Goal: Transaction & Acquisition: Subscribe to service/newsletter

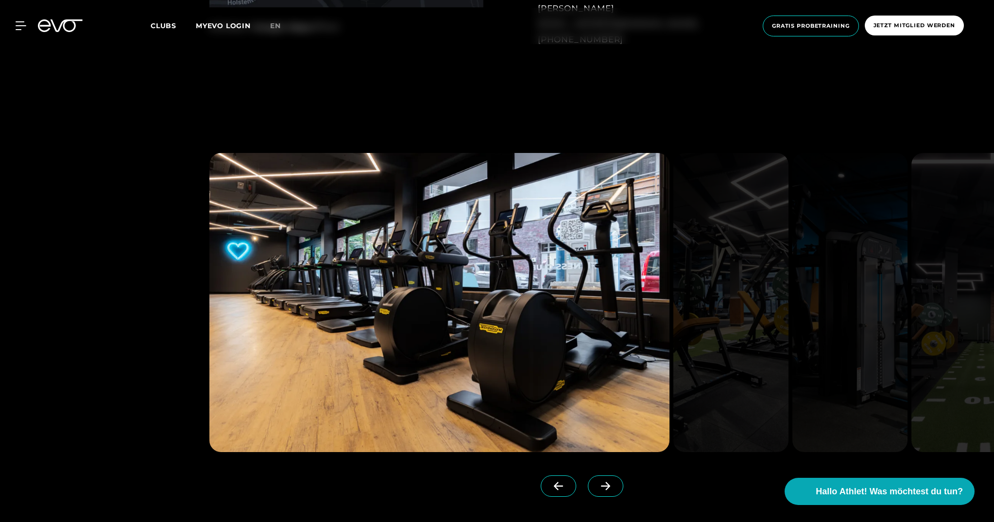
scroll to position [948, 0]
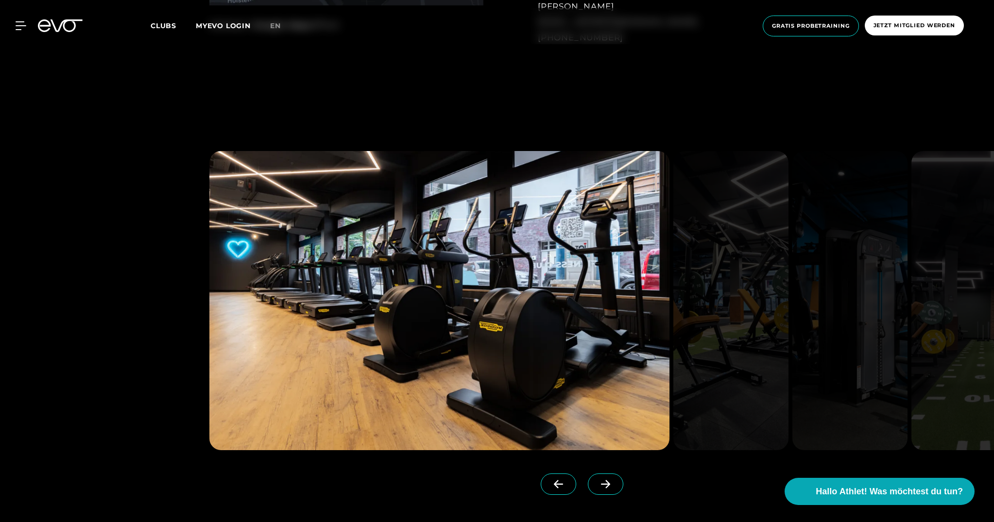
click at [606, 482] on icon at bounding box center [605, 485] width 9 height 8
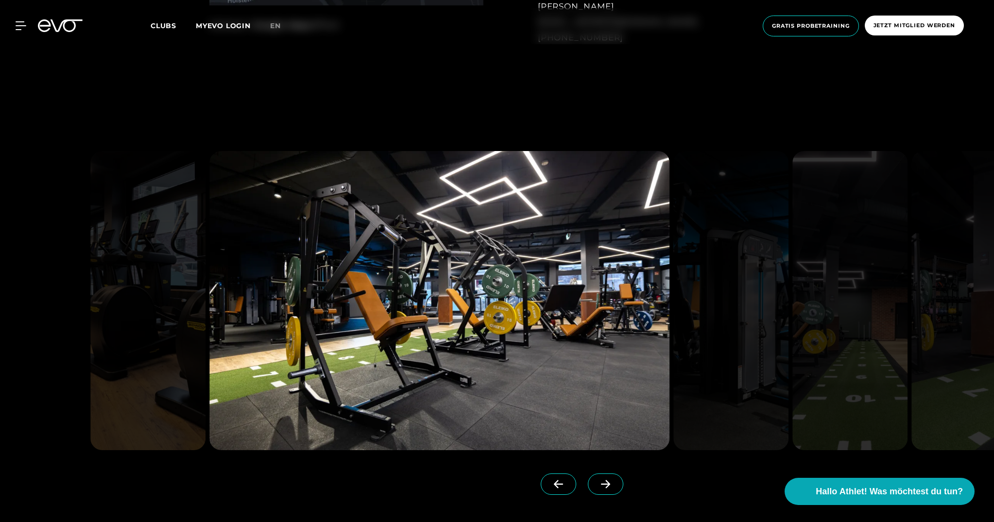
click at [608, 484] on icon at bounding box center [605, 485] width 9 height 8
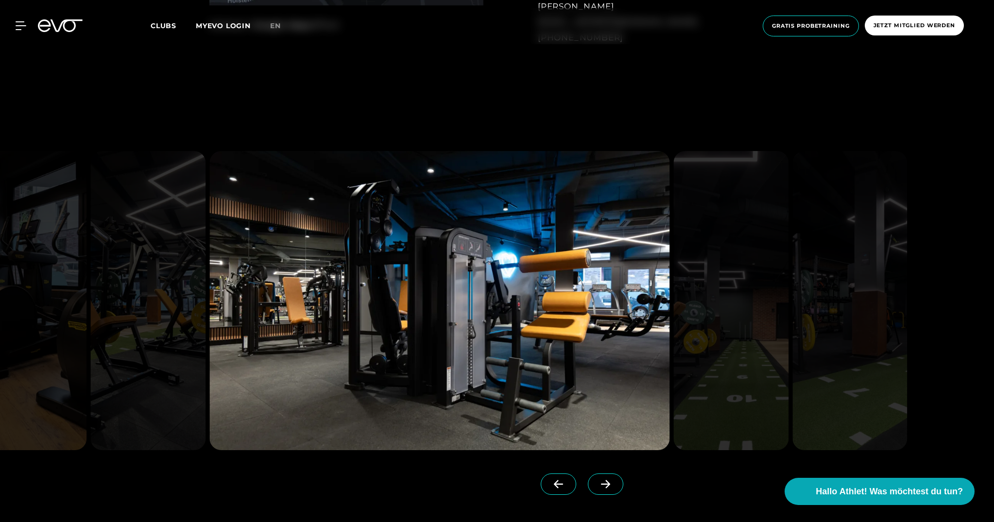
click at [608, 484] on icon at bounding box center [605, 485] width 9 height 8
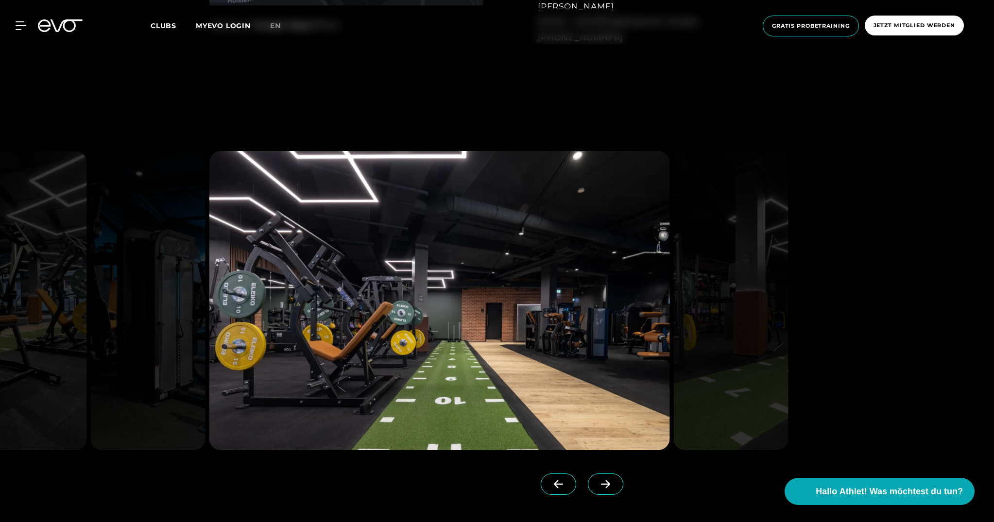
click at [608, 484] on icon at bounding box center [605, 485] width 9 height 8
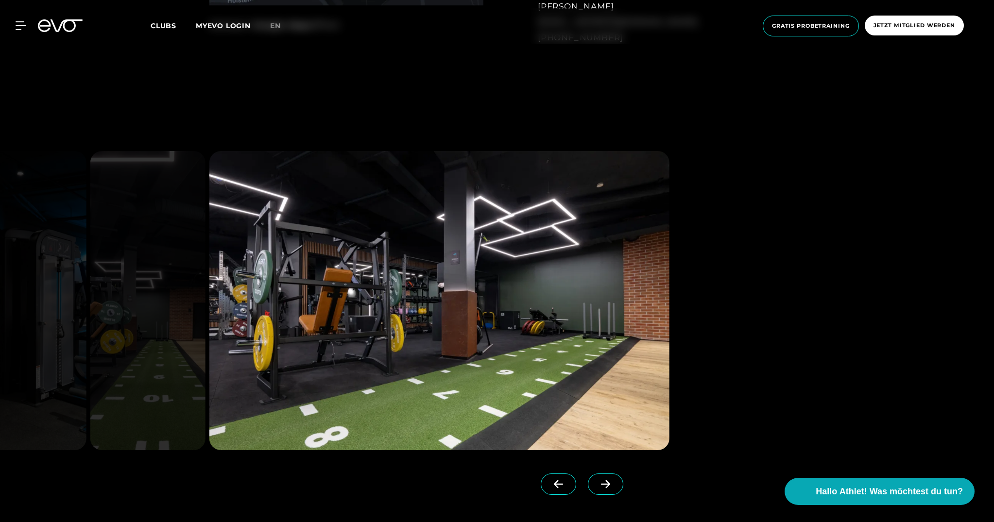
click at [608, 484] on icon at bounding box center [605, 485] width 9 height 8
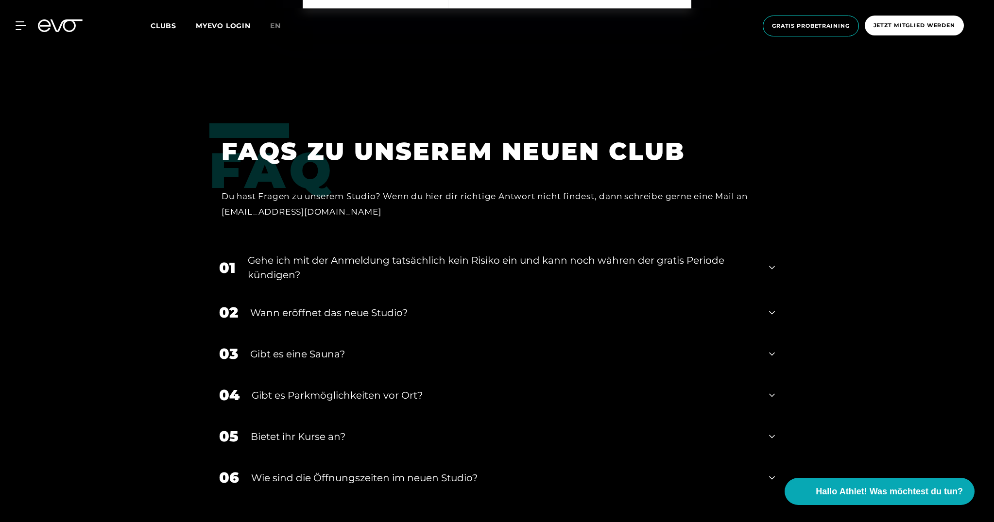
scroll to position [3586, 0]
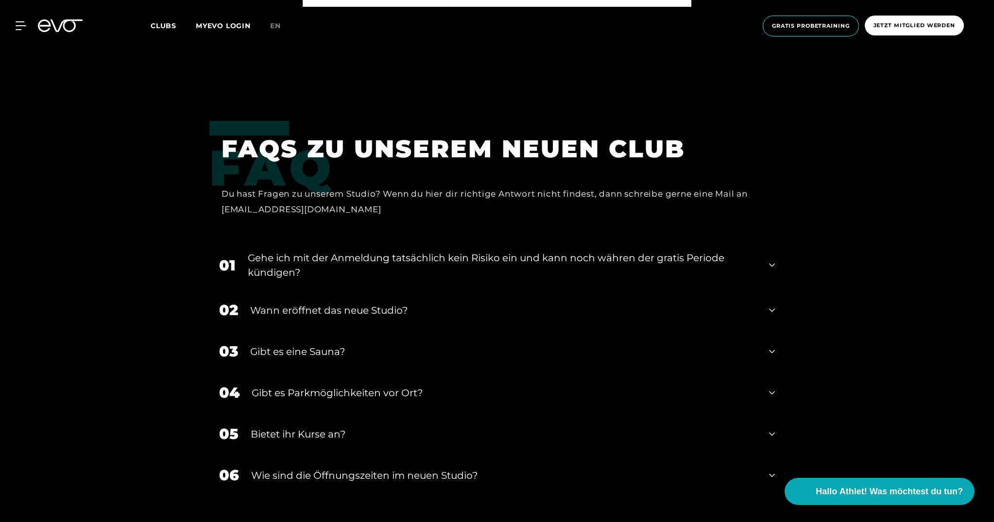
click at [771, 260] on icon at bounding box center [772, 265] width 6 height 12
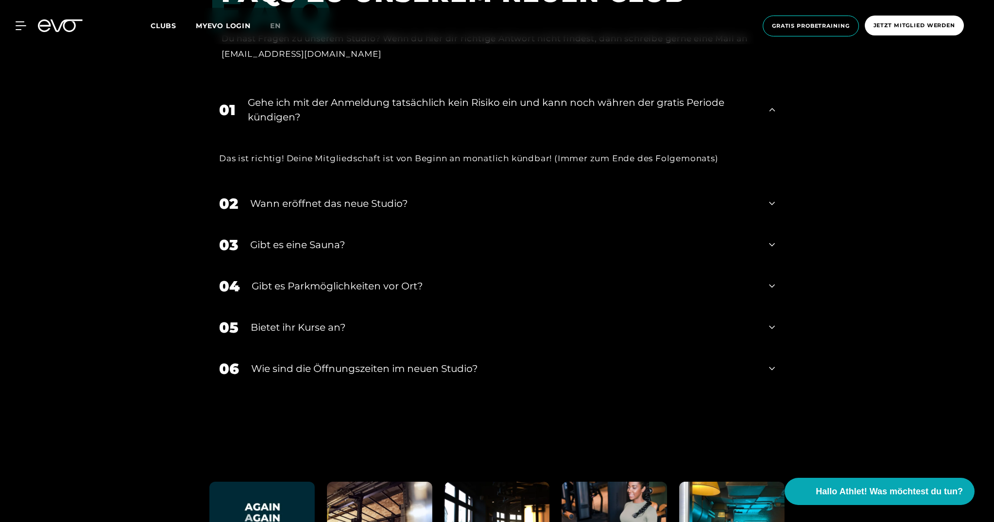
scroll to position [3742, 0]
click at [773, 240] on icon at bounding box center [772, 245] width 6 height 12
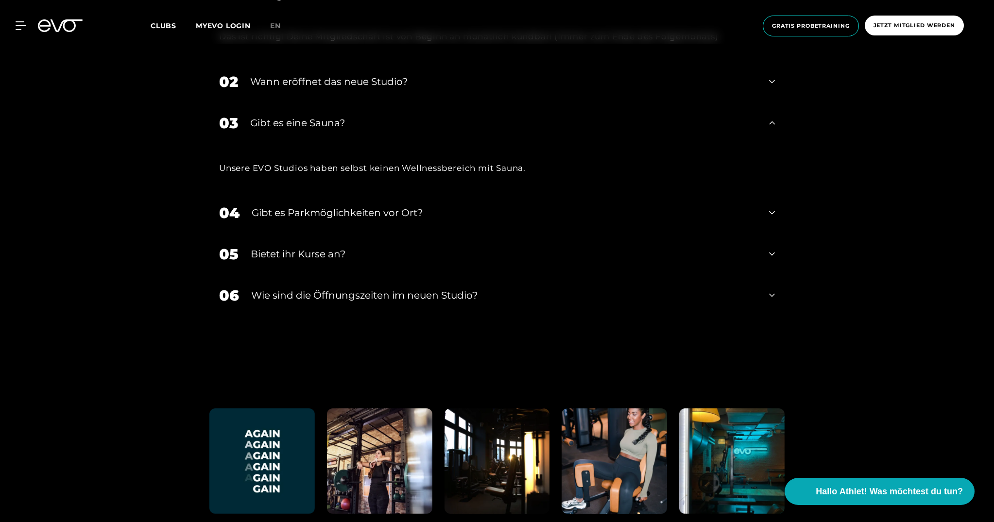
scroll to position [3873, 0]
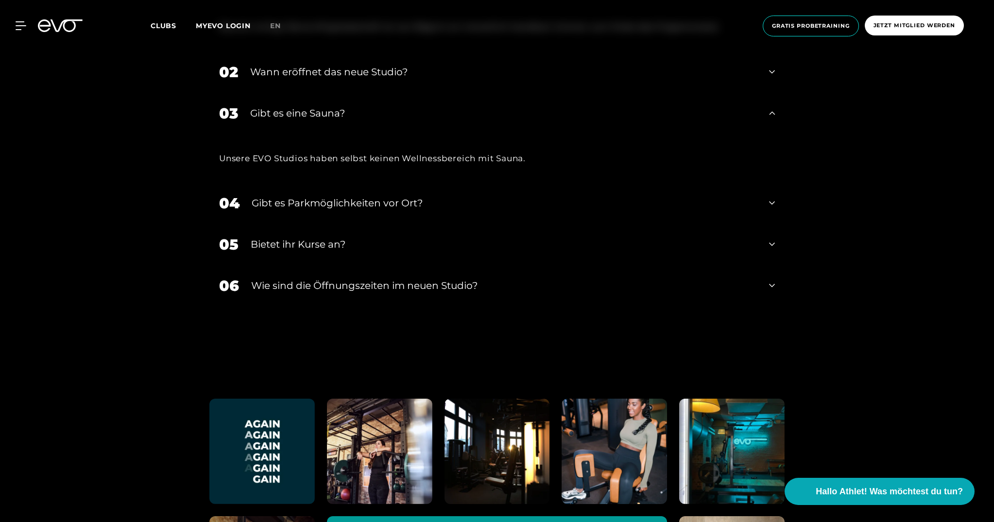
drag, startPoint x: 770, startPoint y: 282, endPoint x: 788, endPoint y: 280, distance: 17.6
click at [770, 282] on icon at bounding box center [772, 286] width 6 height 12
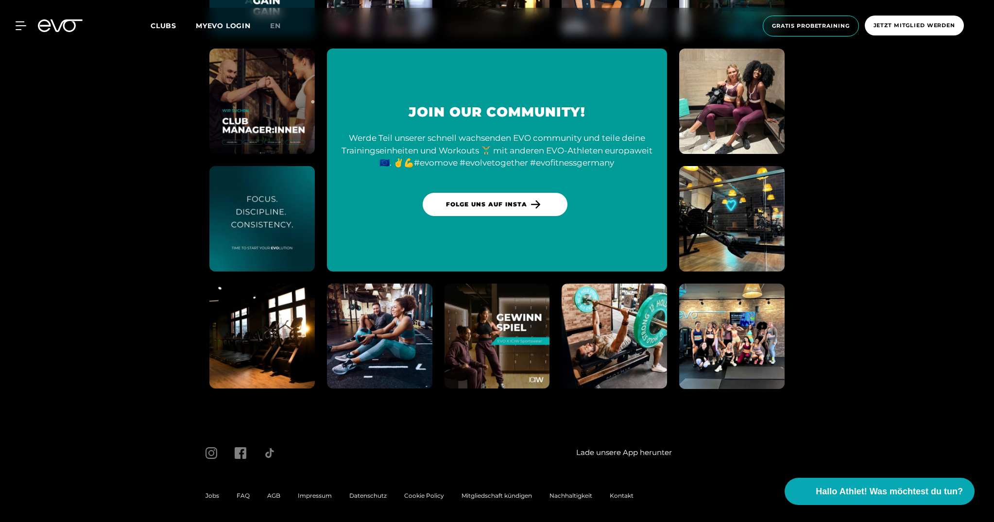
scroll to position [4389, 0]
click at [884, 24] on span "Jetzt Mitglied werden" at bounding box center [915, 25] width 82 height 8
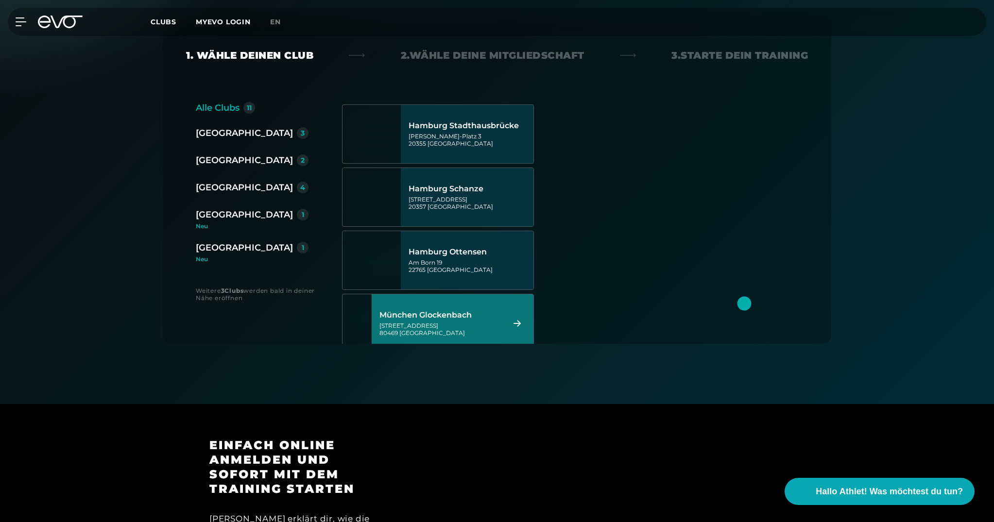
scroll to position [377, 0]
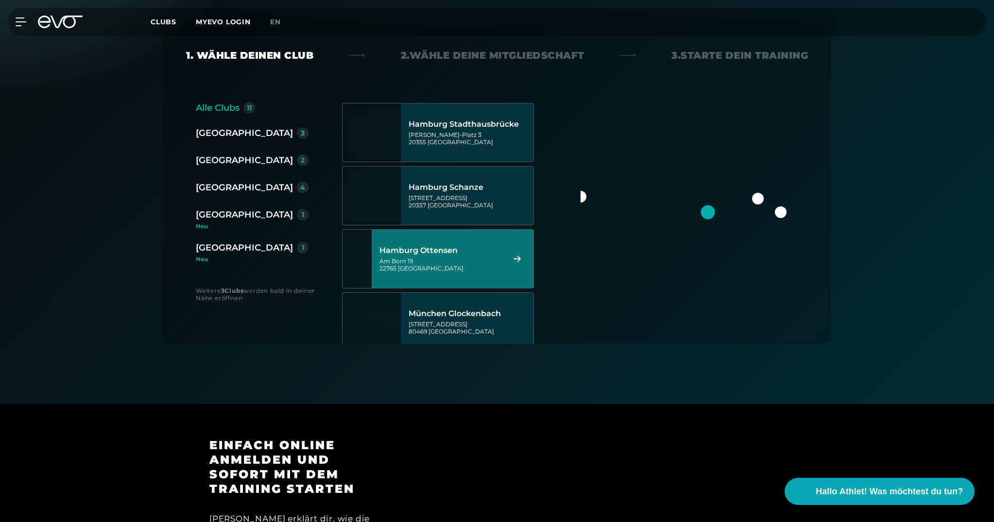
click at [466, 255] on div "Hamburg Ottensen" at bounding box center [440, 251] width 122 height 10
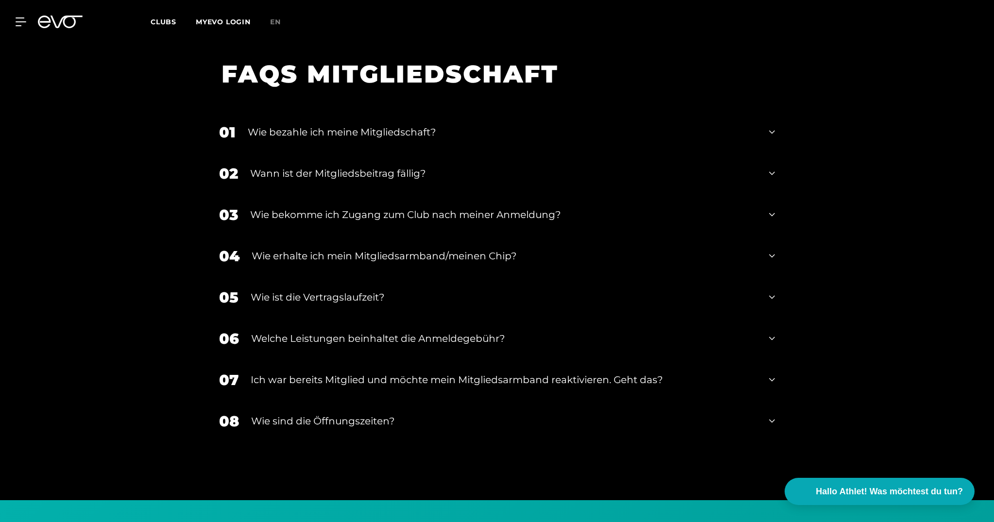
scroll to position [1684, 0]
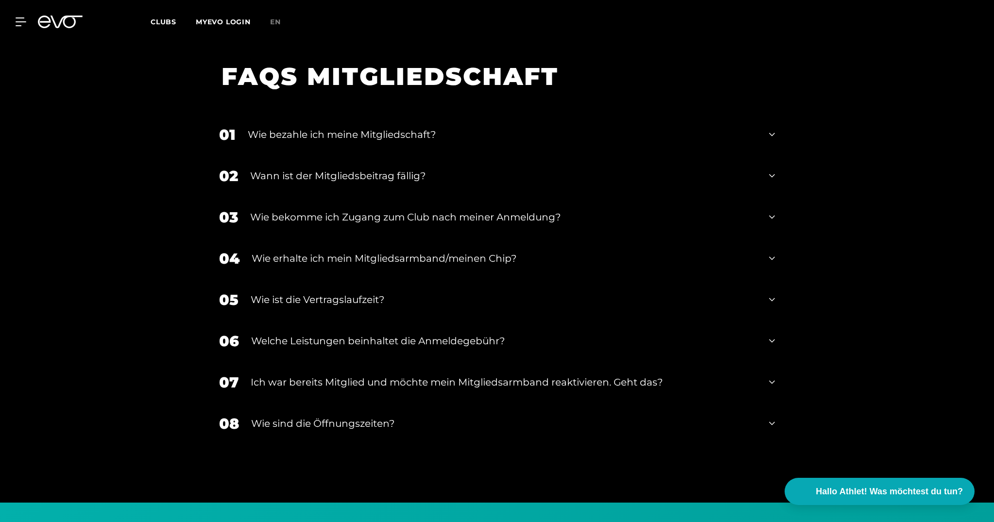
click at [770, 294] on icon at bounding box center [772, 300] width 6 height 12
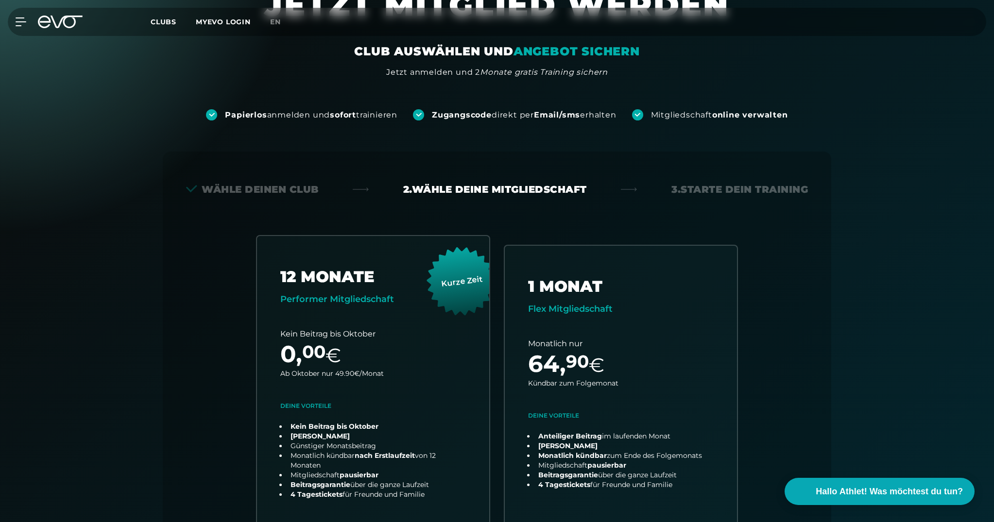
scroll to position [63, 0]
